Goal: Book appointment/travel/reservation

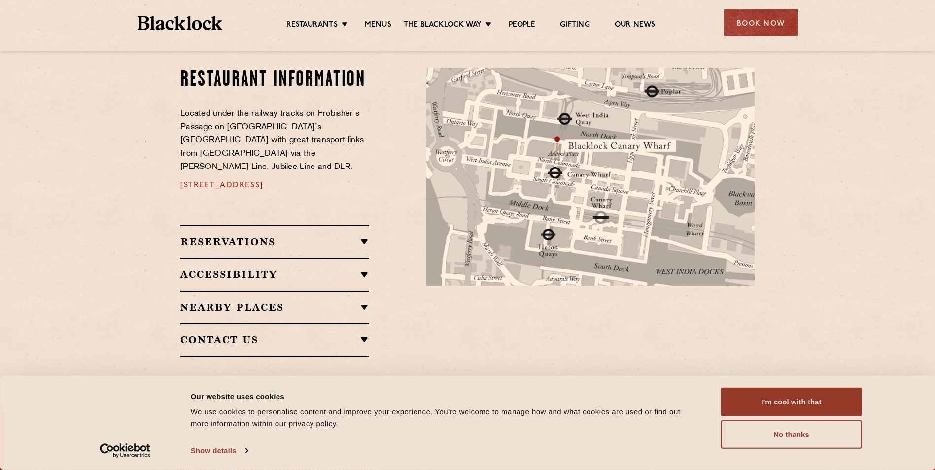
scroll to position [542, 0]
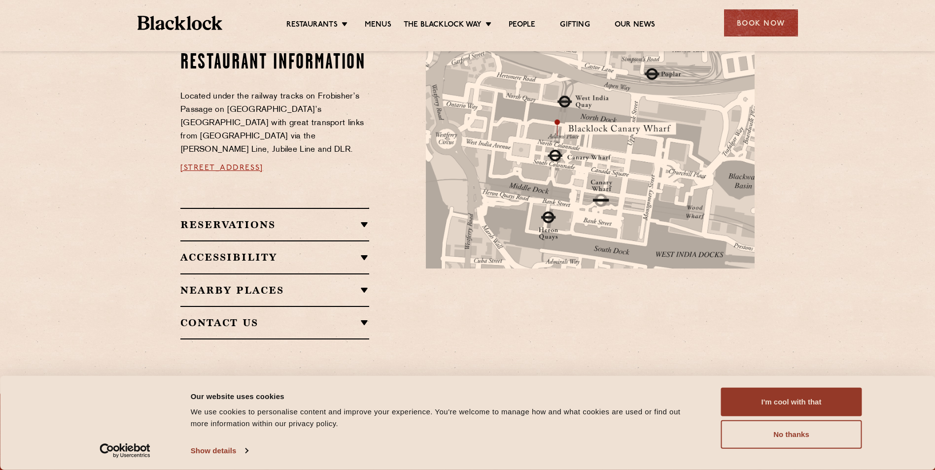
click at [361, 219] on h2 "Reservations" at bounding box center [274, 225] width 189 height 12
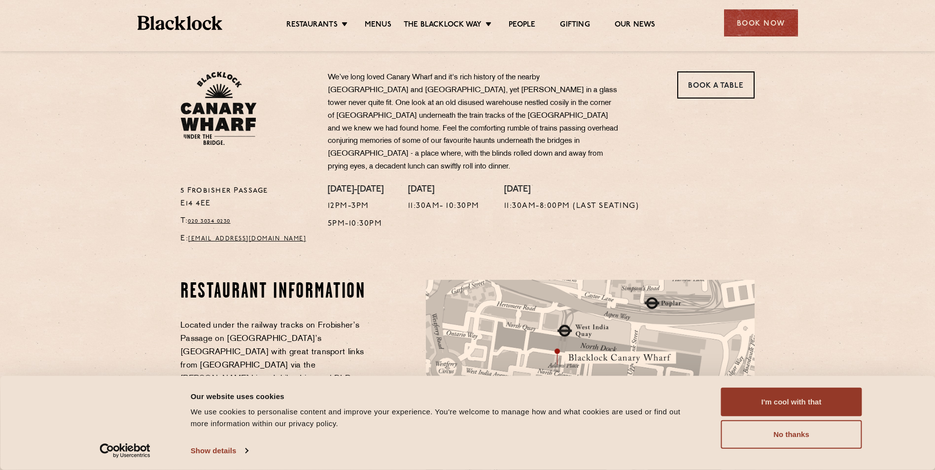
scroll to position [296, 0]
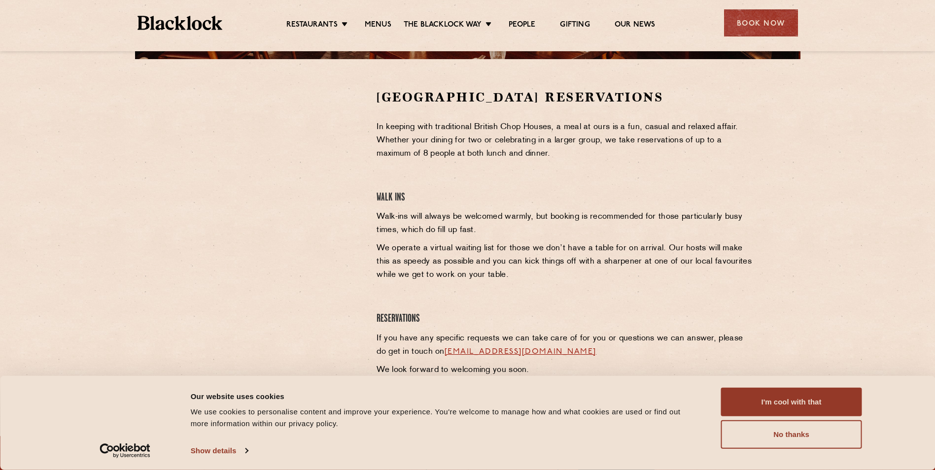
scroll to position [246, 0]
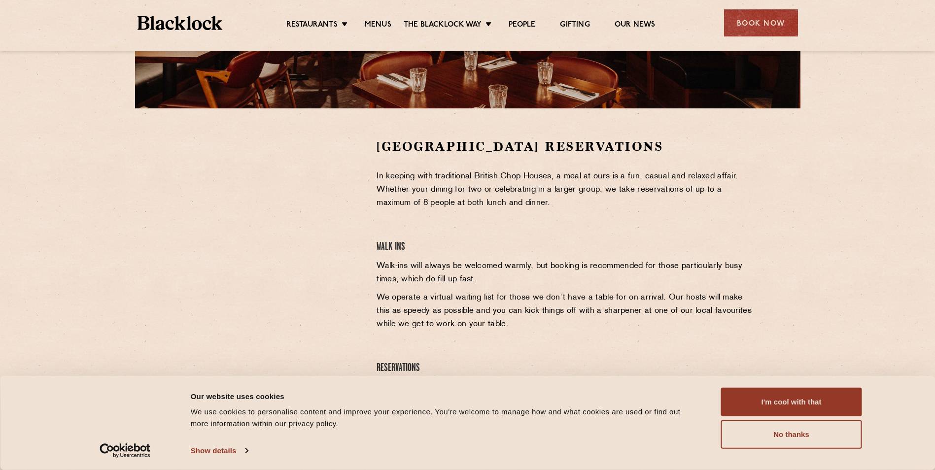
click at [85, 170] on section "Covent Garden Reservations In keeping with traditional British Chop Houses, a m…" at bounding box center [467, 284] width 935 height 352
click at [374, 24] on link "Menus" at bounding box center [378, 25] width 27 height 11
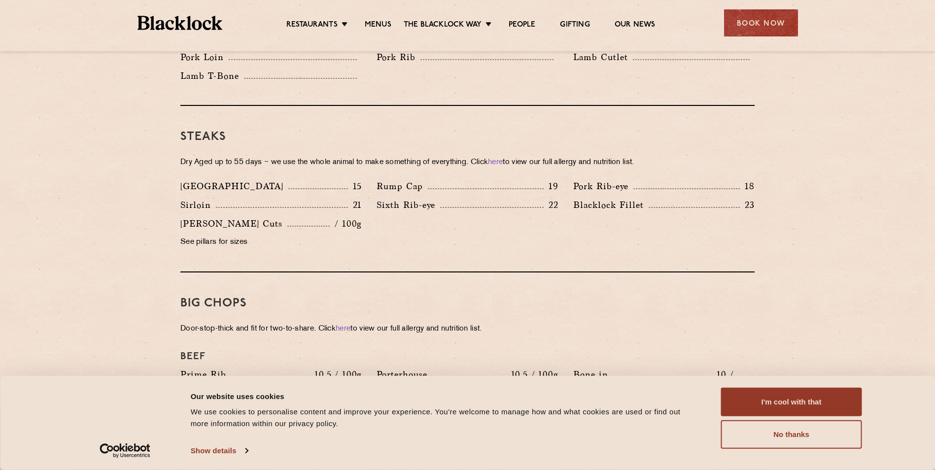
scroll to position [887, 0]
